Goal: Obtain resource: Download file/media

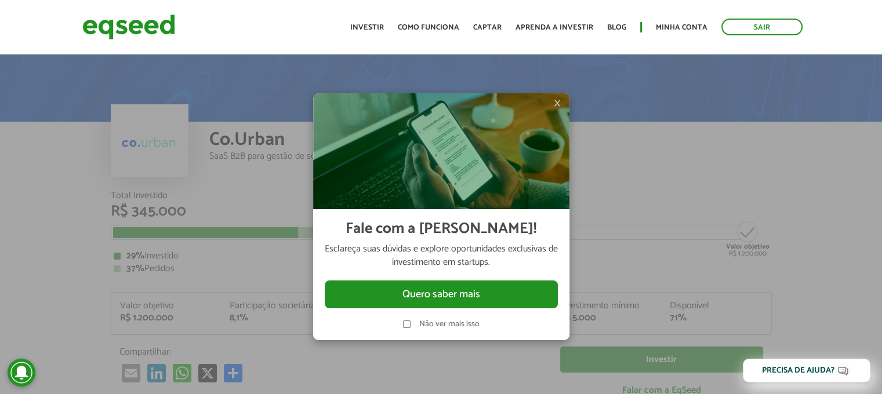
click at [550, 104] on img at bounding box center [441, 151] width 256 height 116
click at [557, 104] on span "×" at bounding box center [557, 103] width 7 height 14
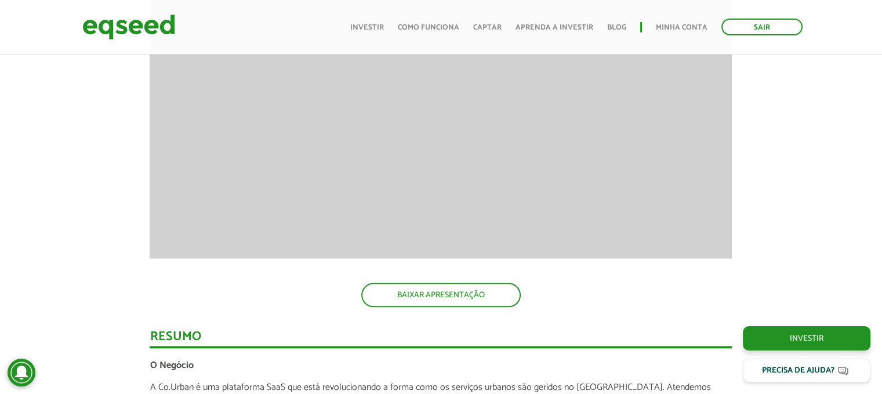
scroll to position [1286, 0]
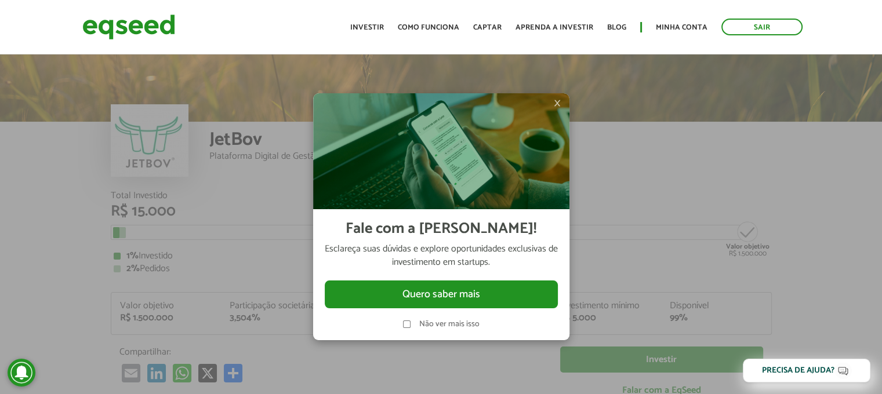
click at [557, 104] on span "×" at bounding box center [557, 103] width 7 height 14
click at [555, 106] on span "×" at bounding box center [557, 103] width 7 height 14
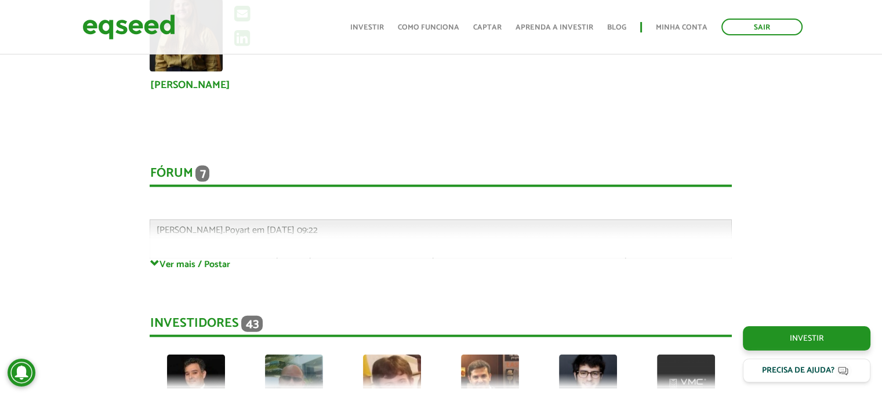
scroll to position [2569, 0]
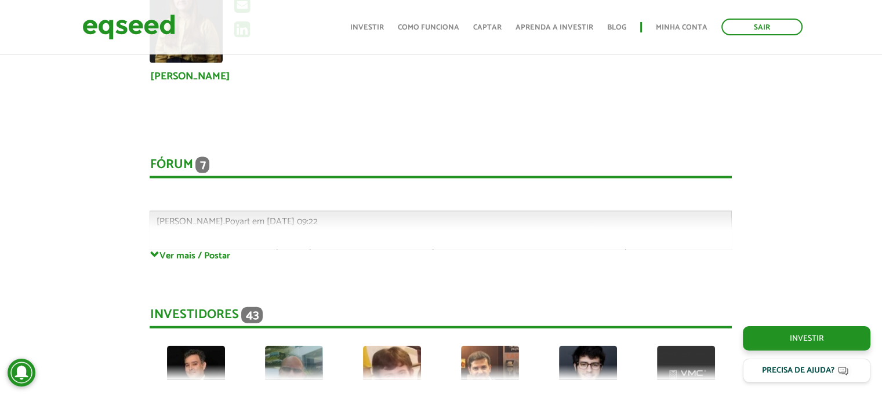
click at [196, 249] on div "Fórum 7 Comentários Gabriel.Poyart em 23/07/2025 - 09:22 Bem-vindo(a) ao fórum …" at bounding box center [441, 192] width 582 height 116
click at [235, 220] on div "Fórum 7 Comentários Gabriel.Poyart em 23/07/2025 - 09:22 Bem-vindo(a) ao fórum …" at bounding box center [441, 192] width 582 height 116
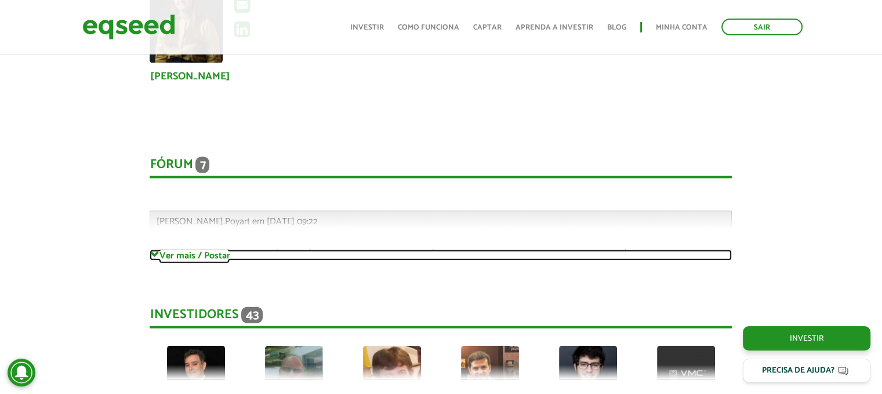
click at [154, 256] on span at bounding box center [154, 255] width 9 height 9
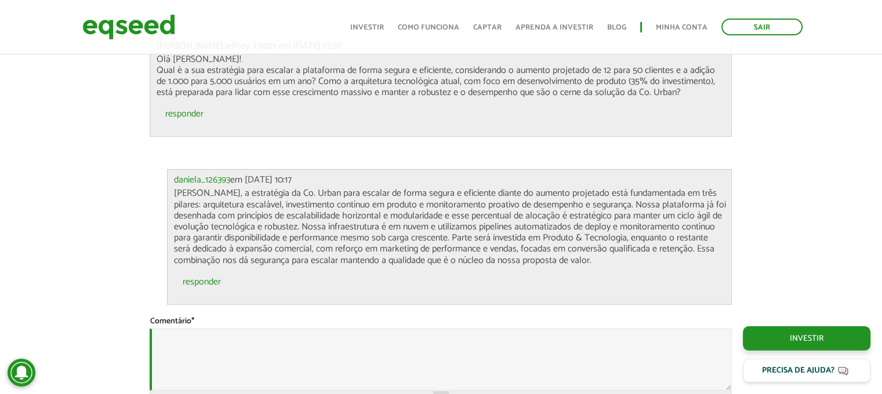
scroll to position [3545, 0]
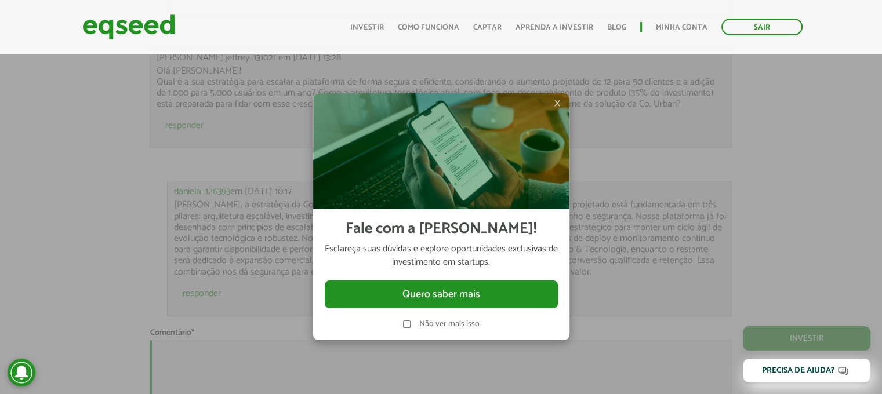
click at [560, 100] on span "×" at bounding box center [557, 103] width 7 height 14
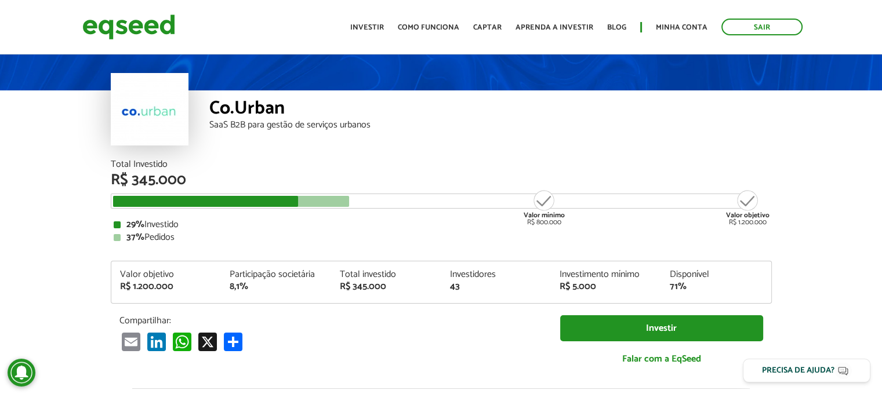
scroll to position [0, 0]
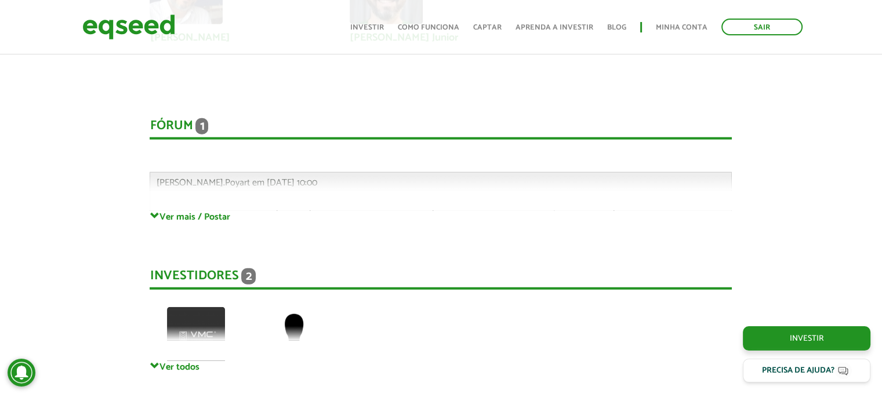
scroll to position [3019, 0]
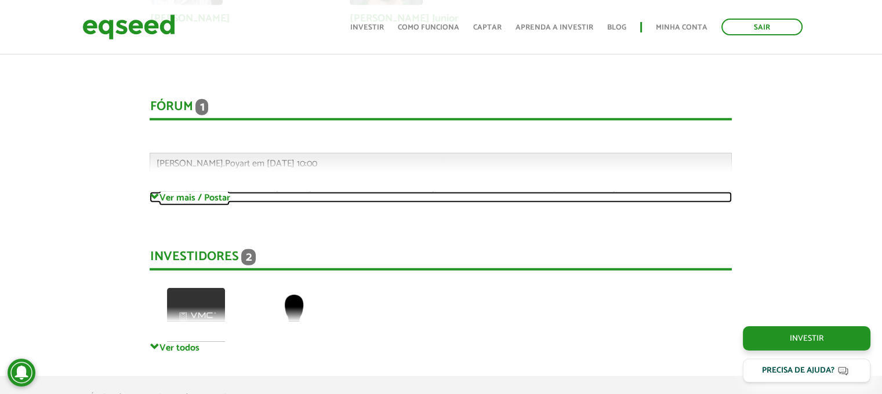
click at [194, 197] on link "Ver mais / Postar" at bounding box center [441, 197] width 582 height 11
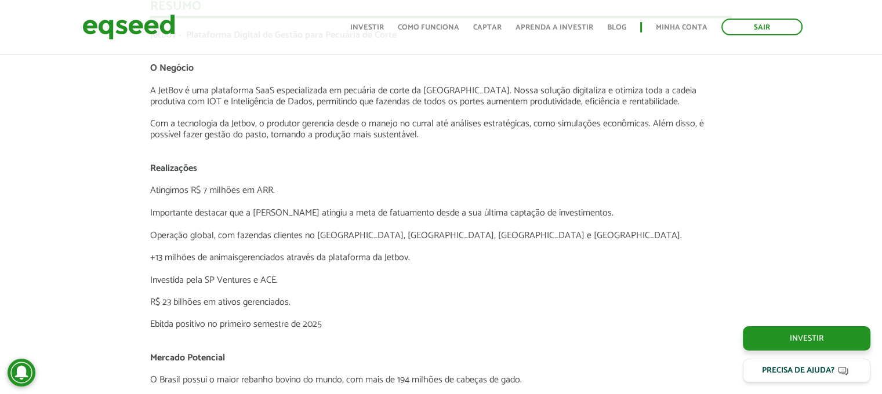
scroll to position [0, 0]
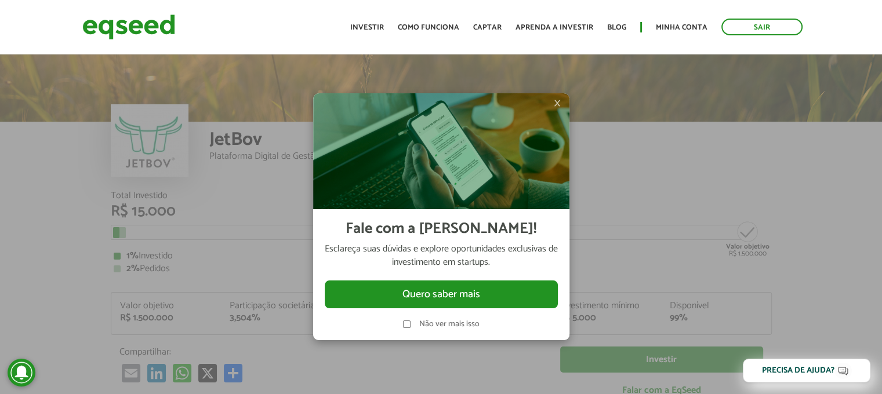
click at [554, 99] on span "×" at bounding box center [557, 103] width 7 height 14
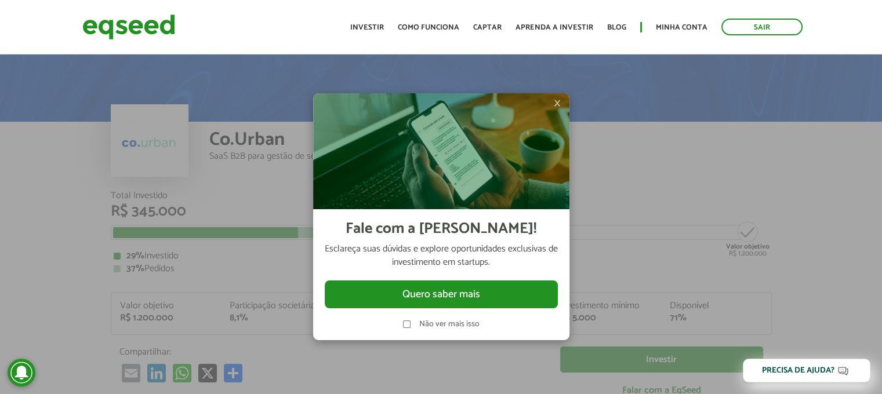
click at [559, 99] on span "×" at bounding box center [557, 103] width 7 height 14
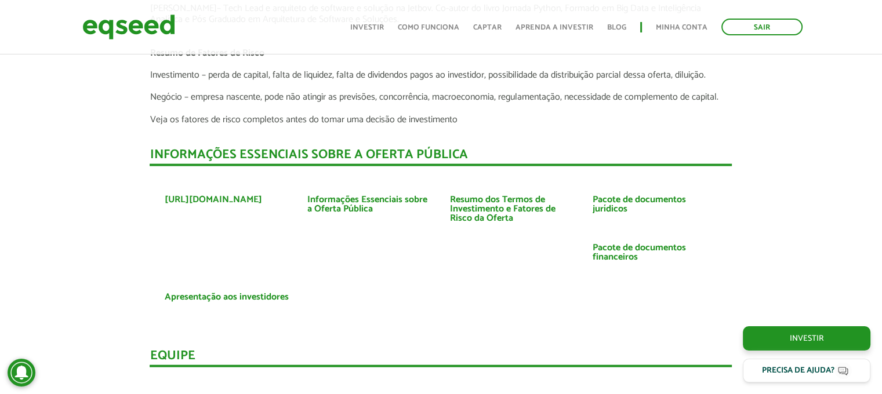
scroll to position [2559, 0]
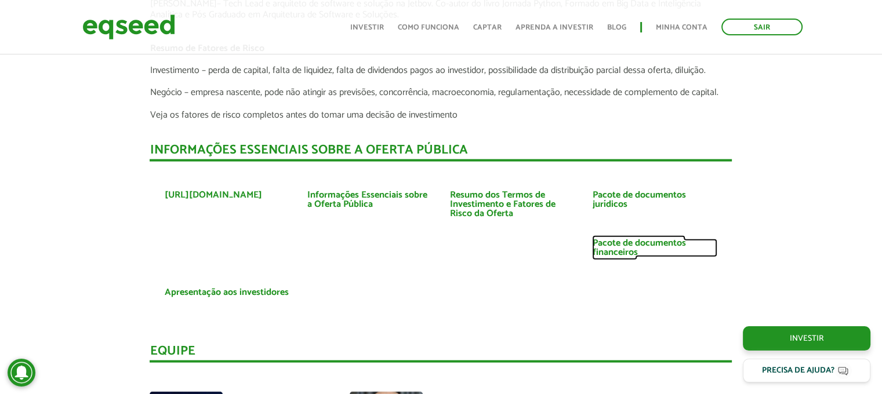
click at [601, 250] on link "Pacote de documentos financeiros" at bounding box center [654, 248] width 125 height 19
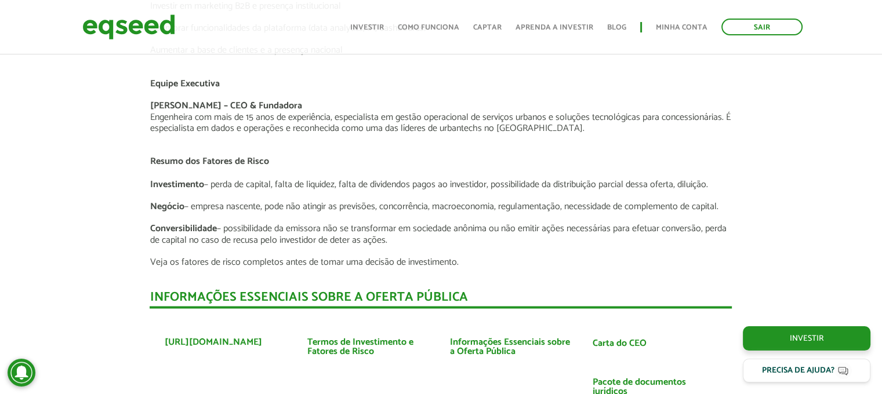
scroll to position [2068, 0]
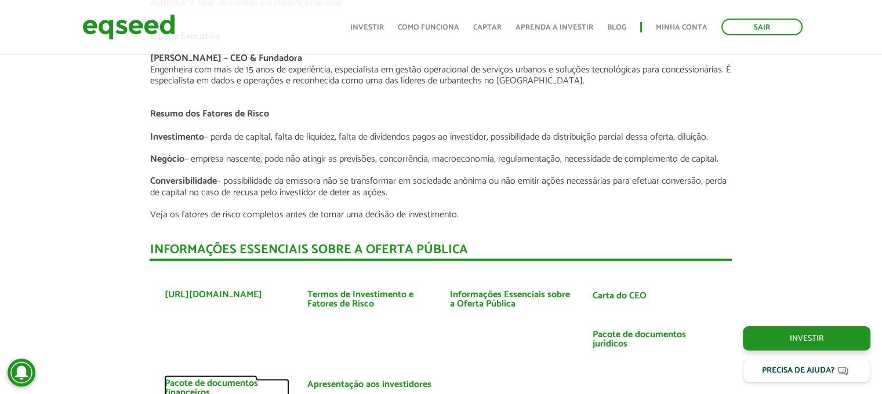
click at [206, 380] on link "Pacote de documentos financeiros" at bounding box center [226, 388] width 125 height 19
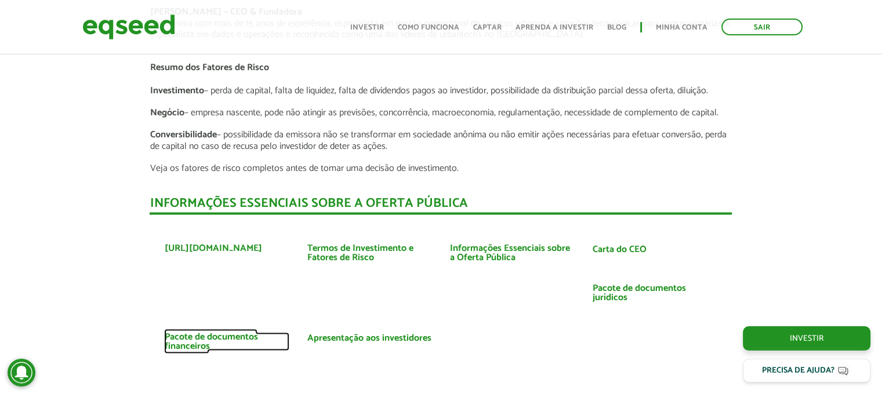
scroll to position [2138, 0]
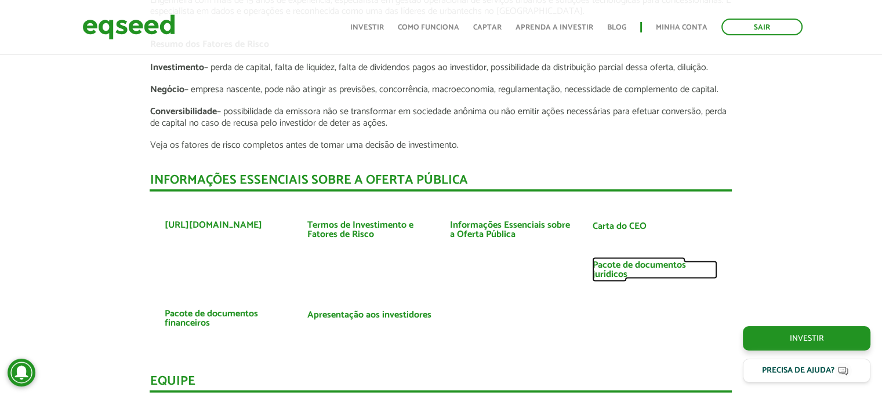
click at [611, 271] on link "Pacote de documentos jurídicos" at bounding box center [654, 269] width 125 height 19
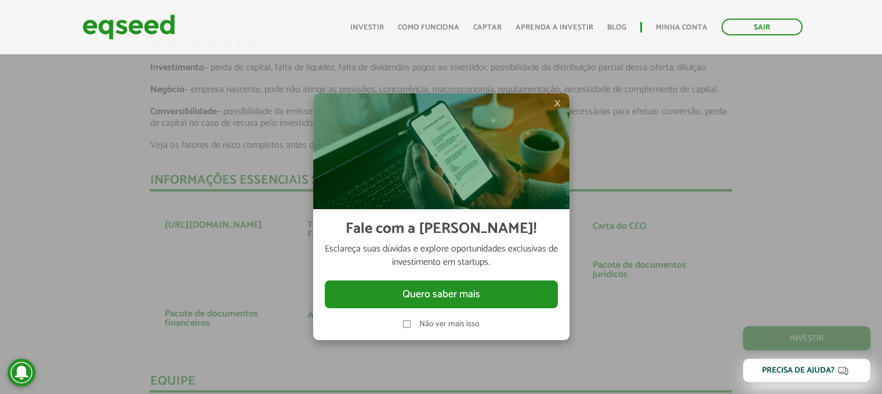
click at [556, 101] on span "×" at bounding box center [557, 103] width 7 height 14
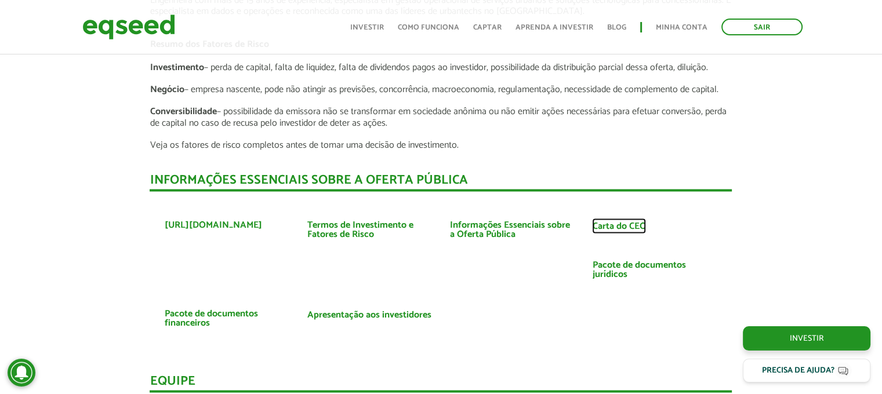
click at [604, 223] on link "Carta do CEO" at bounding box center [619, 226] width 54 height 9
